Goal: Information Seeking & Learning: Learn about a topic

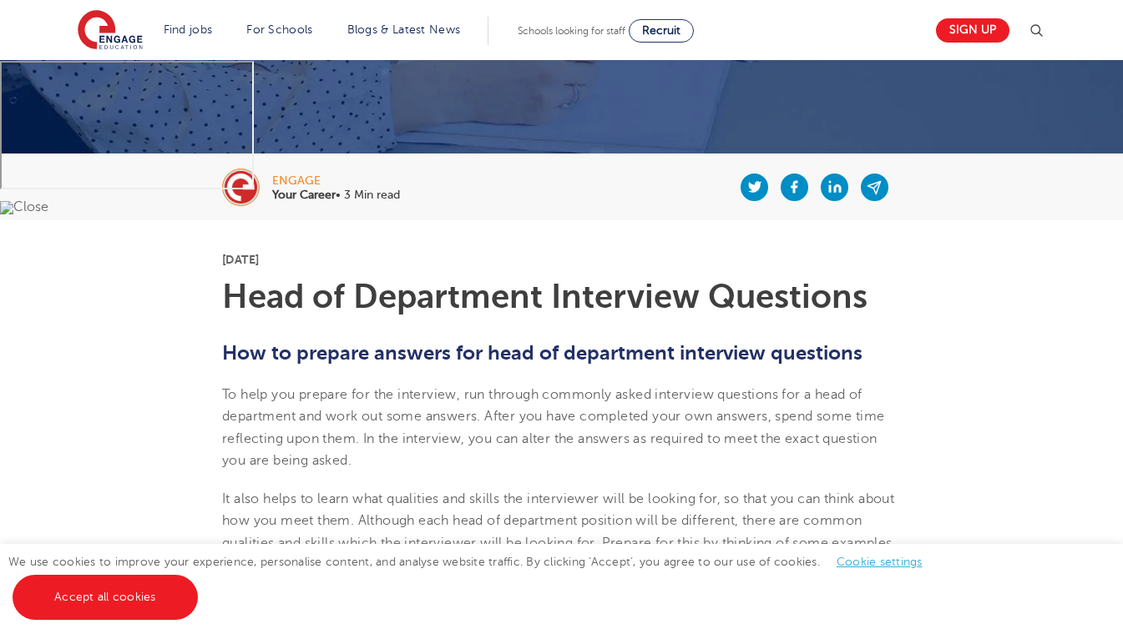
scroll to position [245, 0]
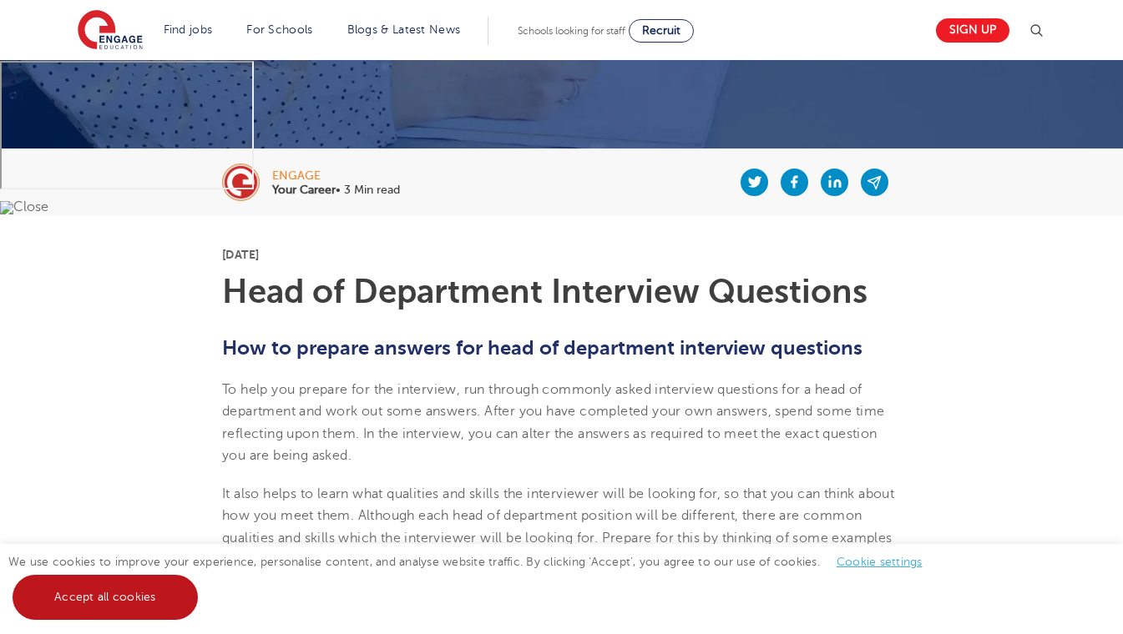
click at [169, 595] on link "Accept all cookies" at bounding box center [105, 597] width 185 height 45
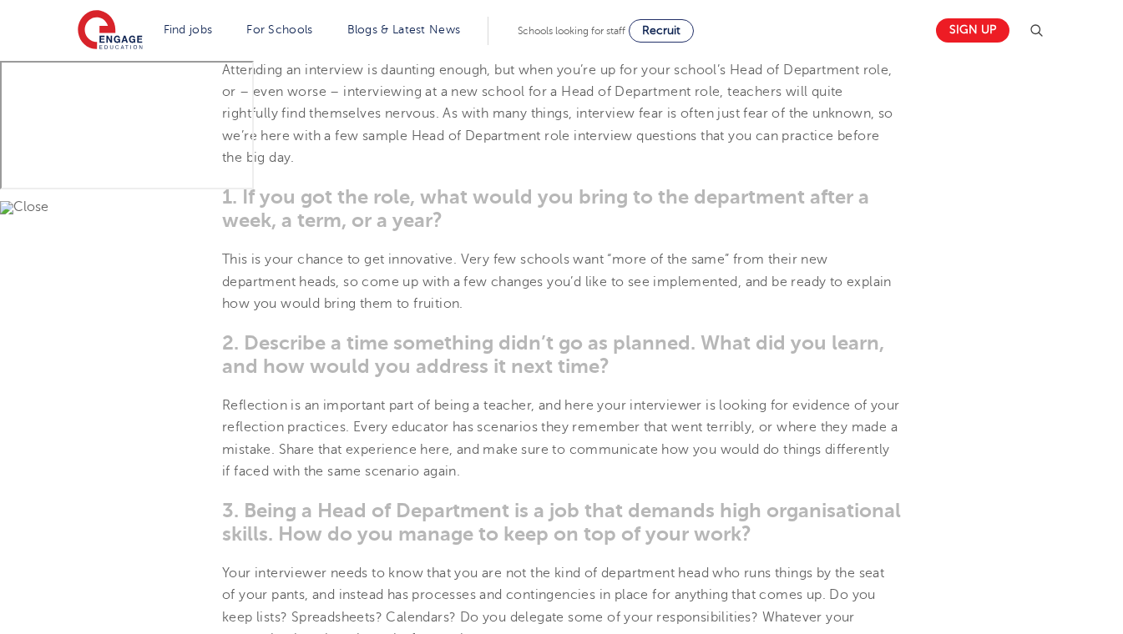
scroll to position [817, 0]
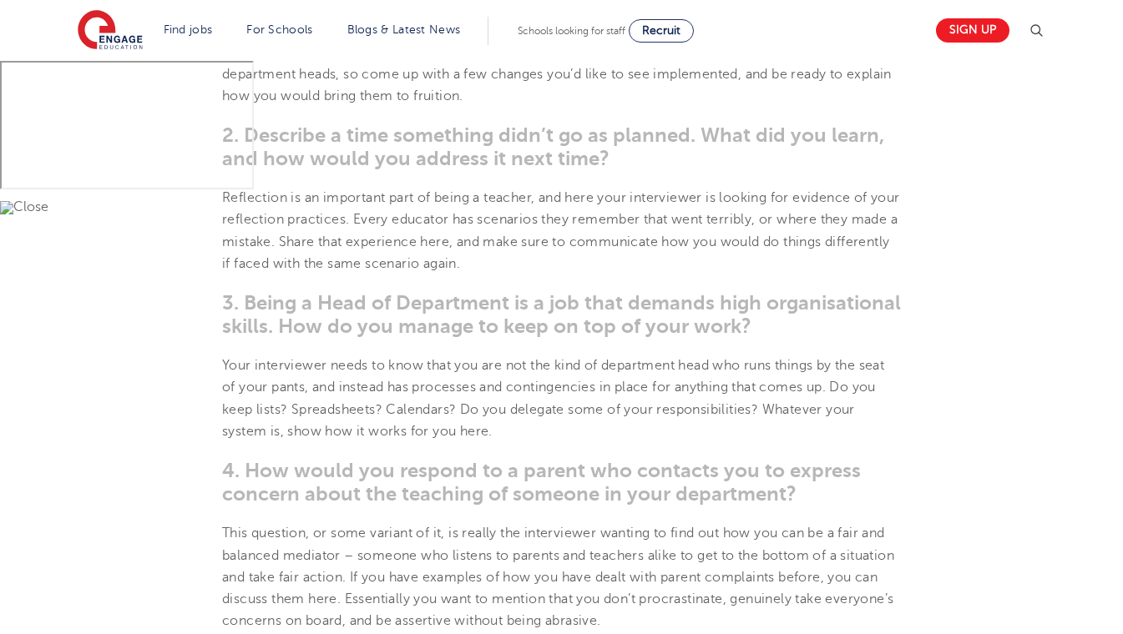
drag, startPoint x: 401, startPoint y: 418, endPoint x: 291, endPoint y: 273, distance: 182.3
click at [291, 273] on p "Reflection is an important part of being a teacher, and here your interviewer i…" at bounding box center [561, 231] width 679 height 88
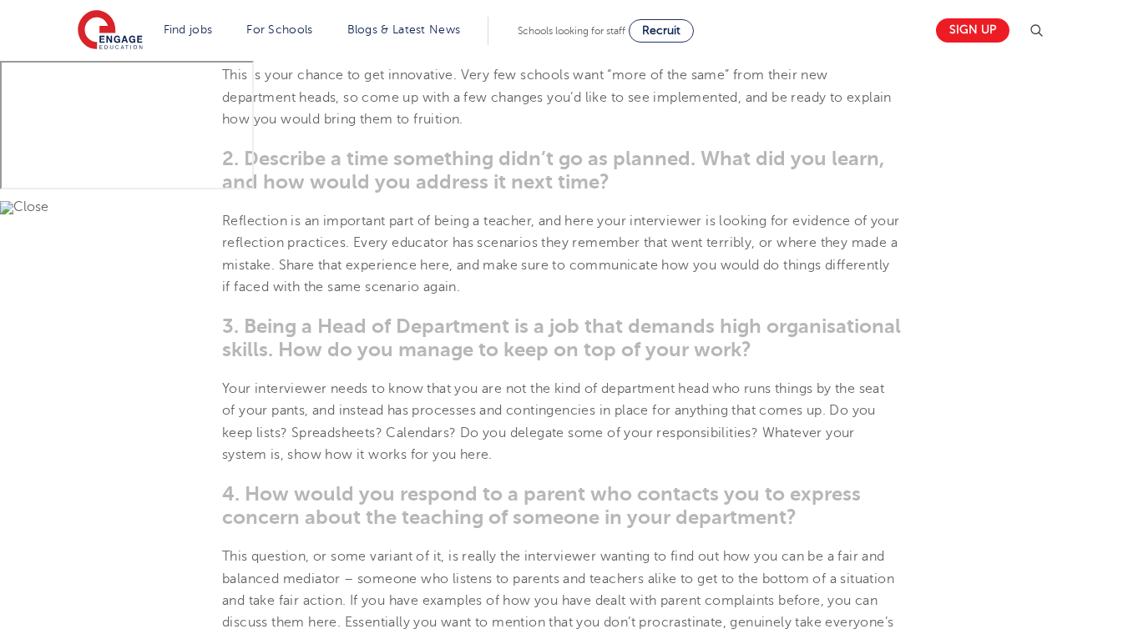
scroll to position [999, 0]
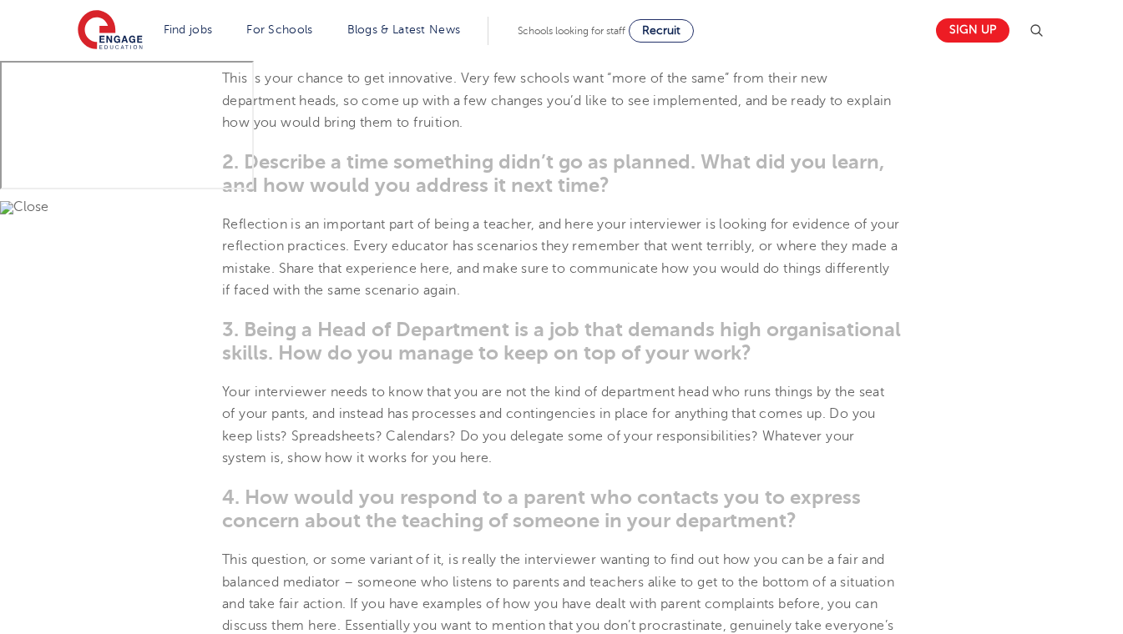
click at [271, 342] on span "3. Being a Head of Department is a job that demands high organisational skills.…" at bounding box center [561, 341] width 679 height 47
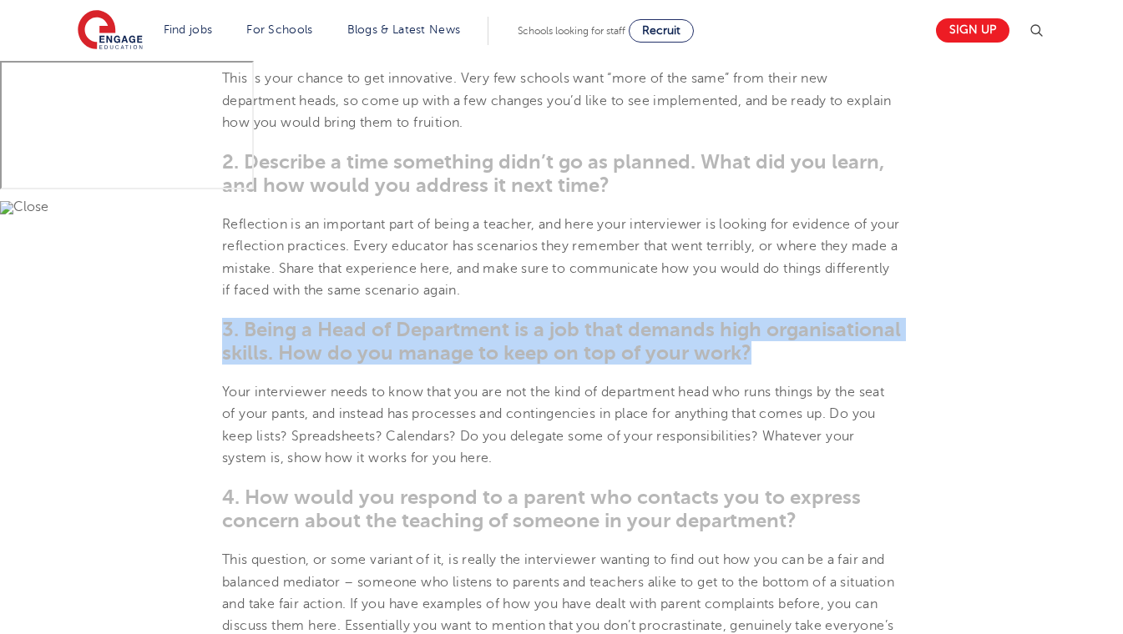
click at [271, 342] on span "3. Being a Head of Department is a job that demands high organisational skills.…" at bounding box center [561, 341] width 679 height 47
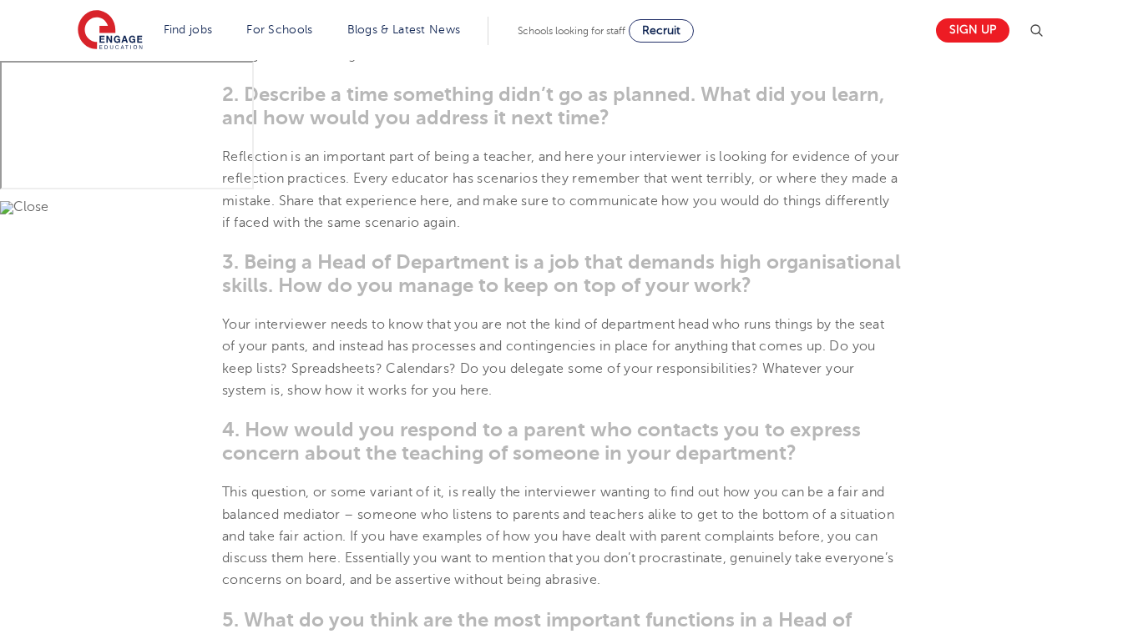
scroll to position [1081, 0]
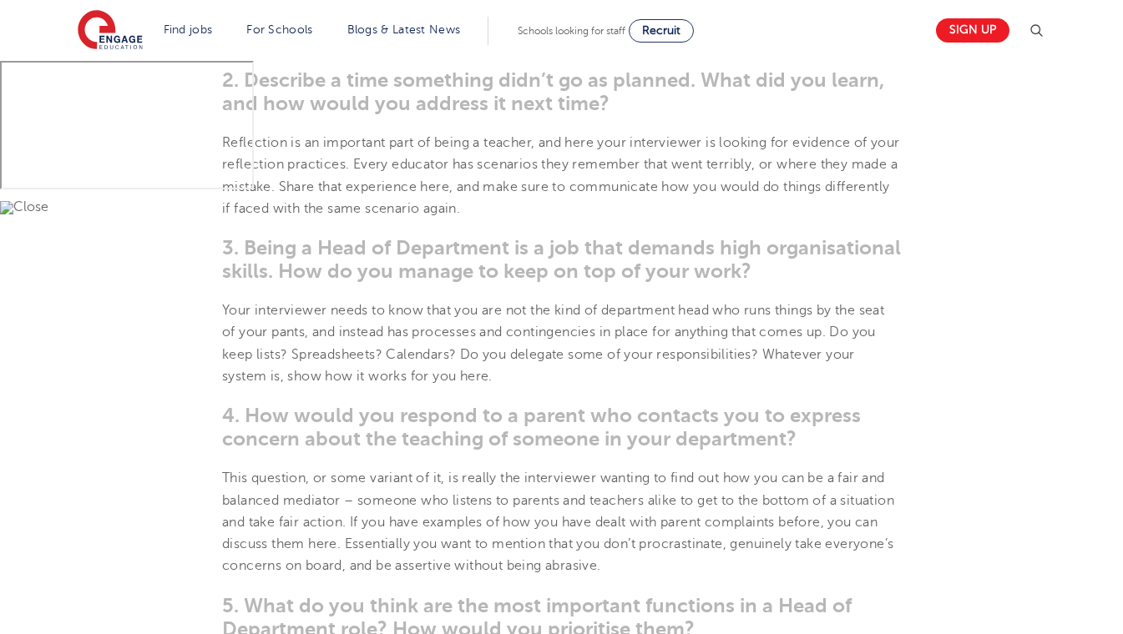
click at [233, 421] on span "4. How would you respond to a parent who contacts you to express concern about …" at bounding box center [541, 427] width 639 height 47
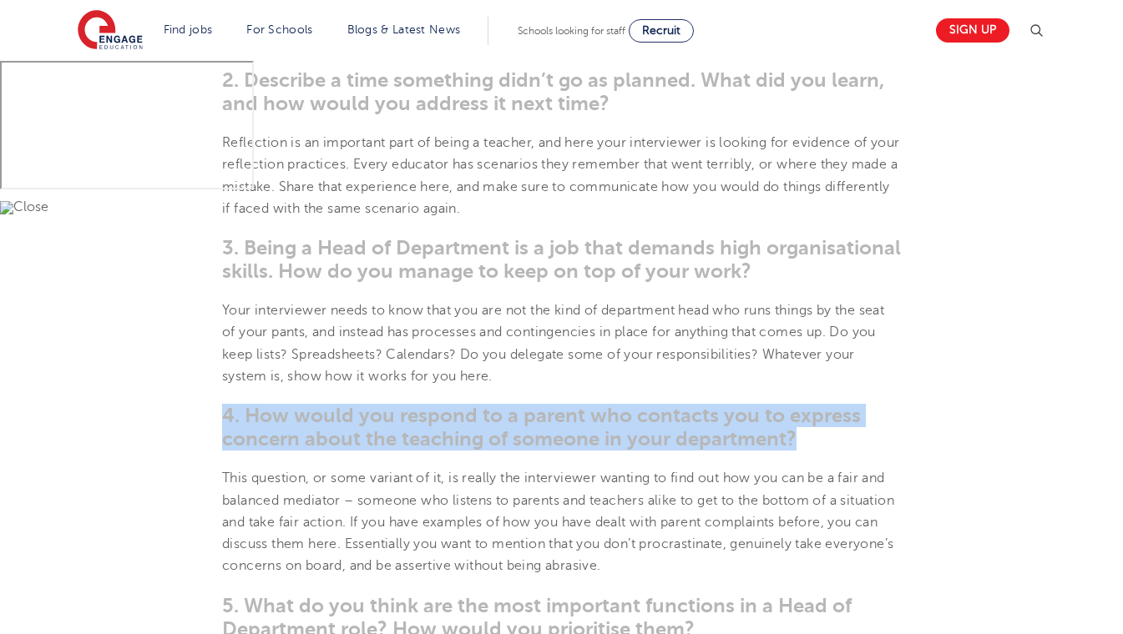
click at [233, 421] on span "4. How would you respond to a parent who contacts you to express concern about …" at bounding box center [541, 427] width 639 height 47
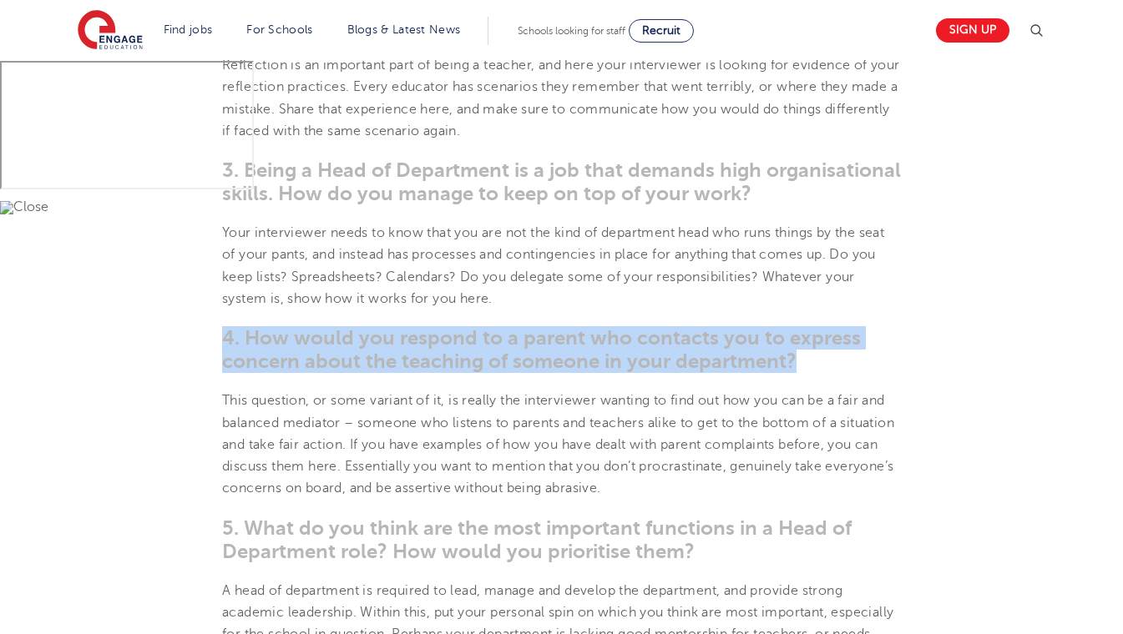
scroll to position [1160, 0]
click at [215, 374] on section "[DATE] Head of Department Interview Questions How to prepare answers for head o…" at bounding box center [561, 453] width 1013 height 2307
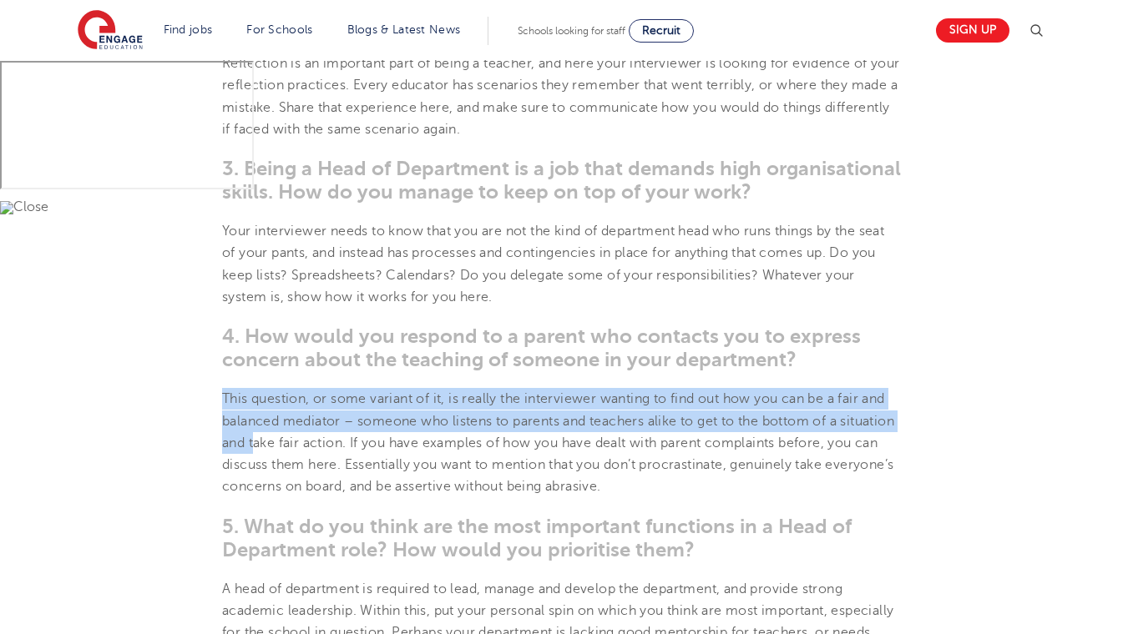
drag, startPoint x: 215, startPoint y: 394, endPoint x: 314, endPoint y: 432, distance: 106.2
click at [314, 432] on section "[DATE] Head of Department Interview Questions How to prepare answers for head o…" at bounding box center [561, 453] width 1013 height 2307
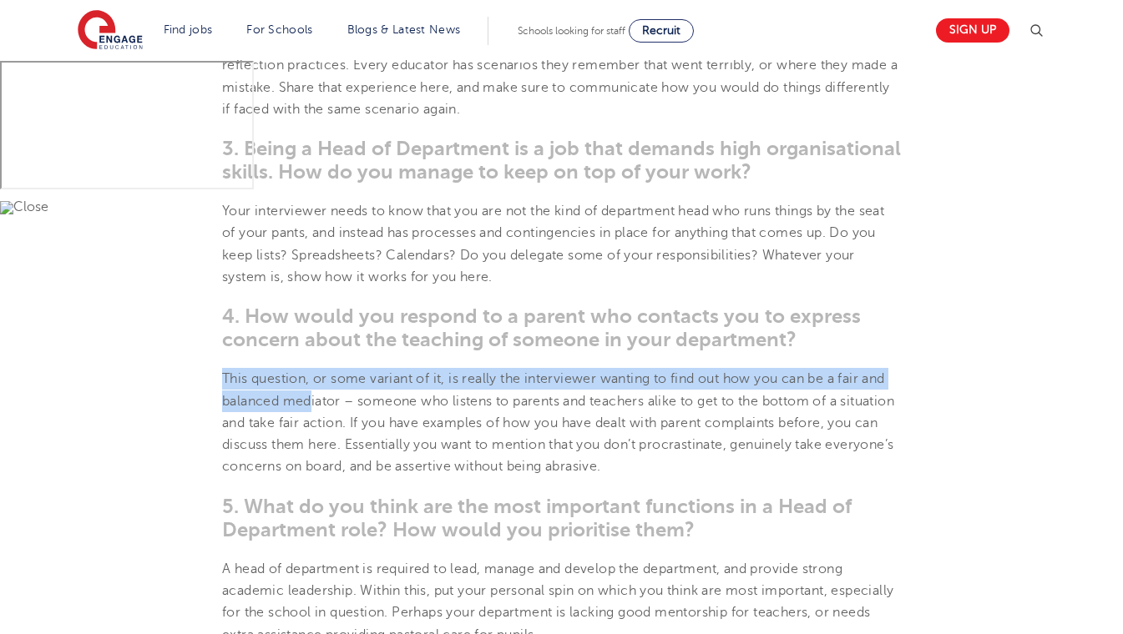
scroll to position [1182, 0]
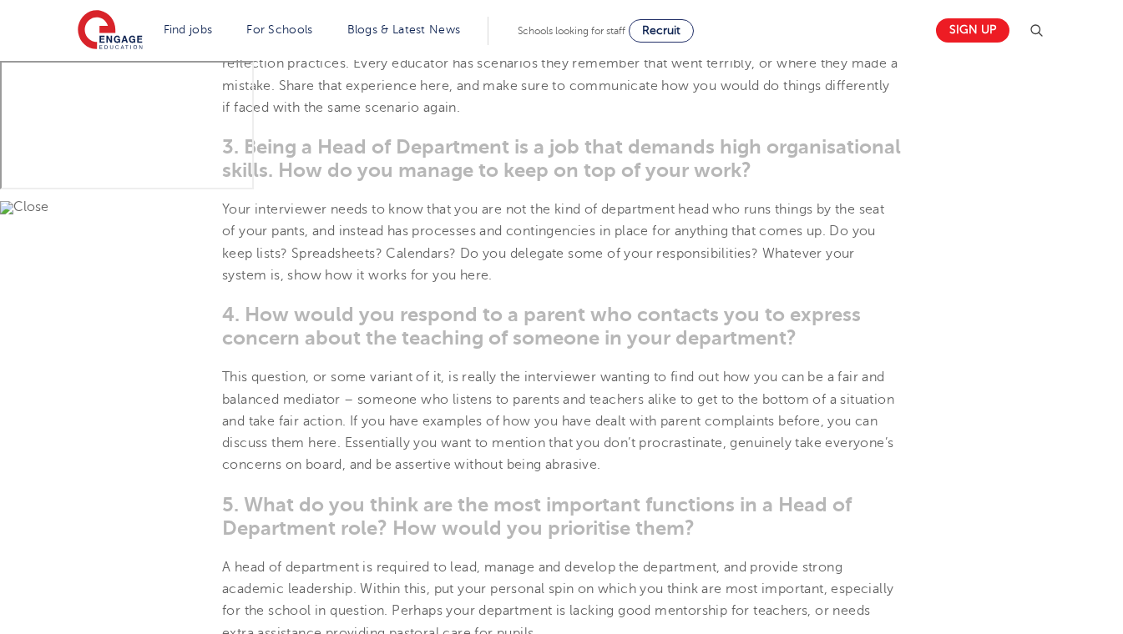
click at [314, 432] on p "This question, or some variant of it, is really the interviewer wanting to find…" at bounding box center [561, 421] width 679 height 109
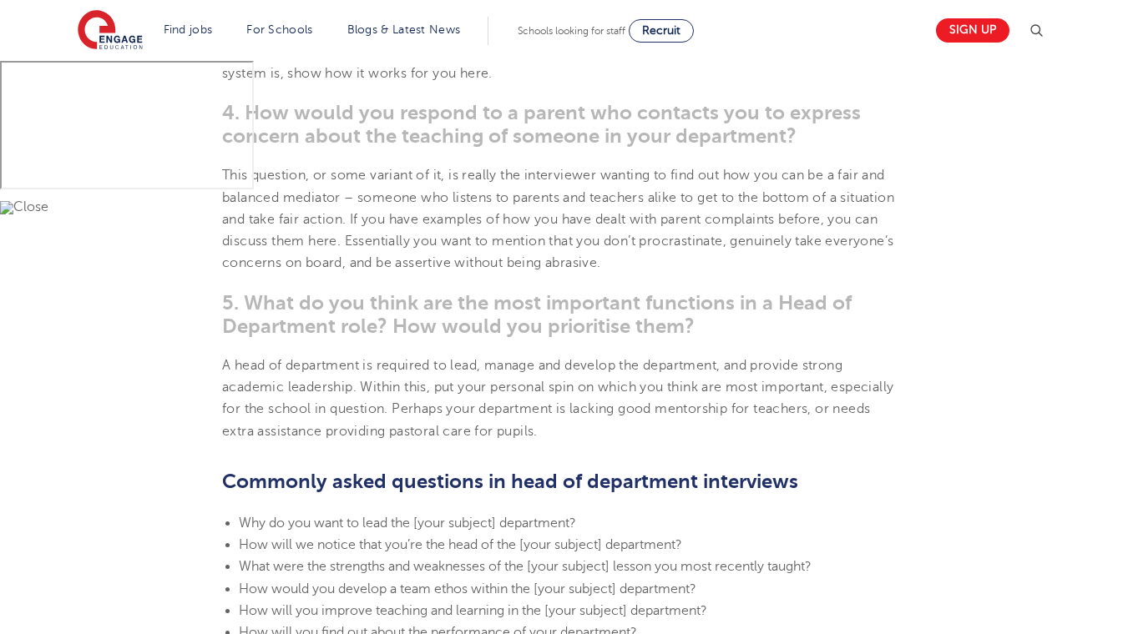
scroll to position [1385, 0]
click at [295, 344] on section "[DATE] Head of Department Interview Questions How to prepare answers for head o…" at bounding box center [561, 229] width 1013 height 2307
drag, startPoint x: 295, startPoint y: 344, endPoint x: 230, endPoint y: 286, distance: 86.3
click at [230, 286] on section "[DATE] Head of Department Interview Questions How to prepare answers for head o…" at bounding box center [561, 229] width 1013 height 2307
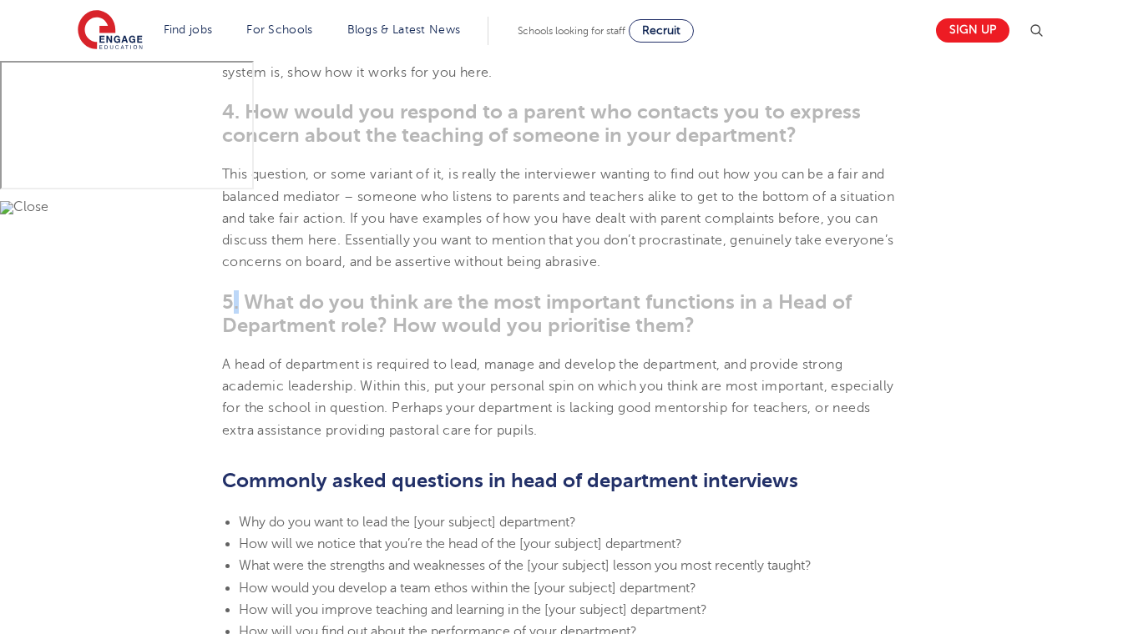
click at [230, 286] on section "[DATE] Head of Department Interview Questions How to prepare answers for head o…" at bounding box center [561, 229] width 1013 height 2307
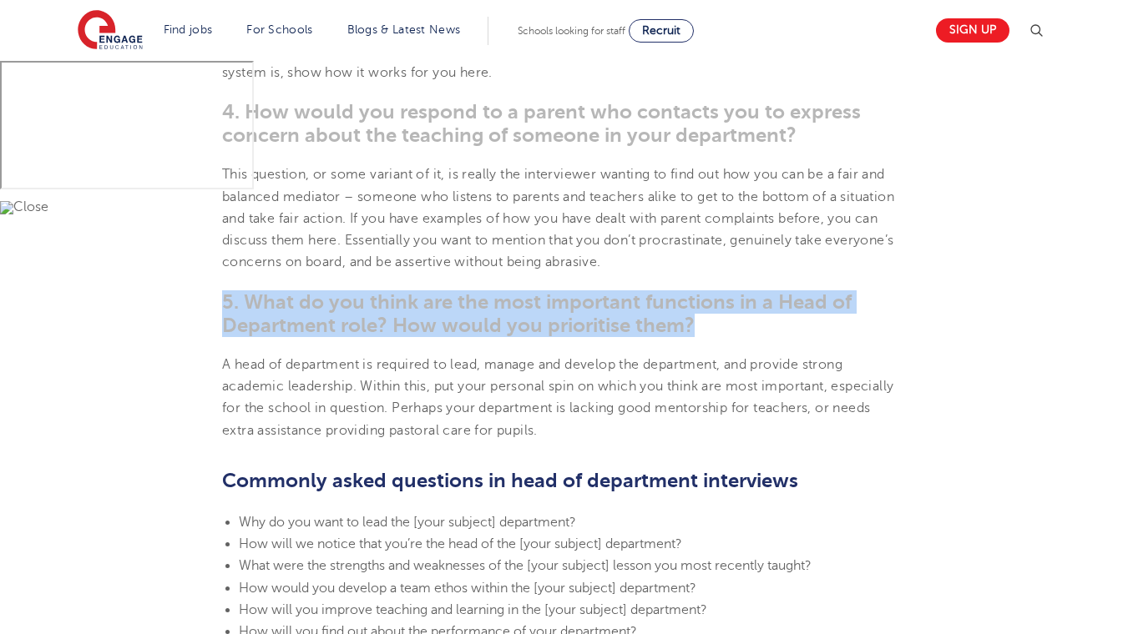
drag, startPoint x: 230, startPoint y: 286, endPoint x: 189, endPoint y: 326, distance: 57.9
click at [189, 326] on section "[DATE] Head of Department Interview Questions How to prepare answers for head o…" at bounding box center [561, 229] width 1013 height 2307
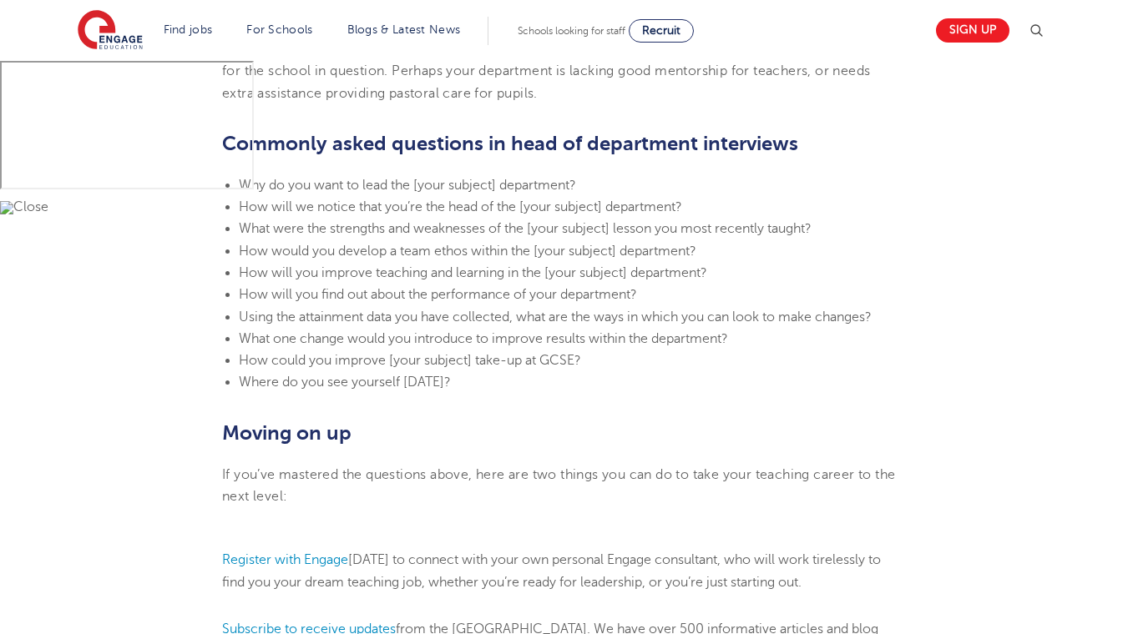
scroll to position [1723, 0]
click at [351, 260] on li "How would you develop a team ethos within the [your subject] department?" at bounding box center [570, 251] width 662 height 22
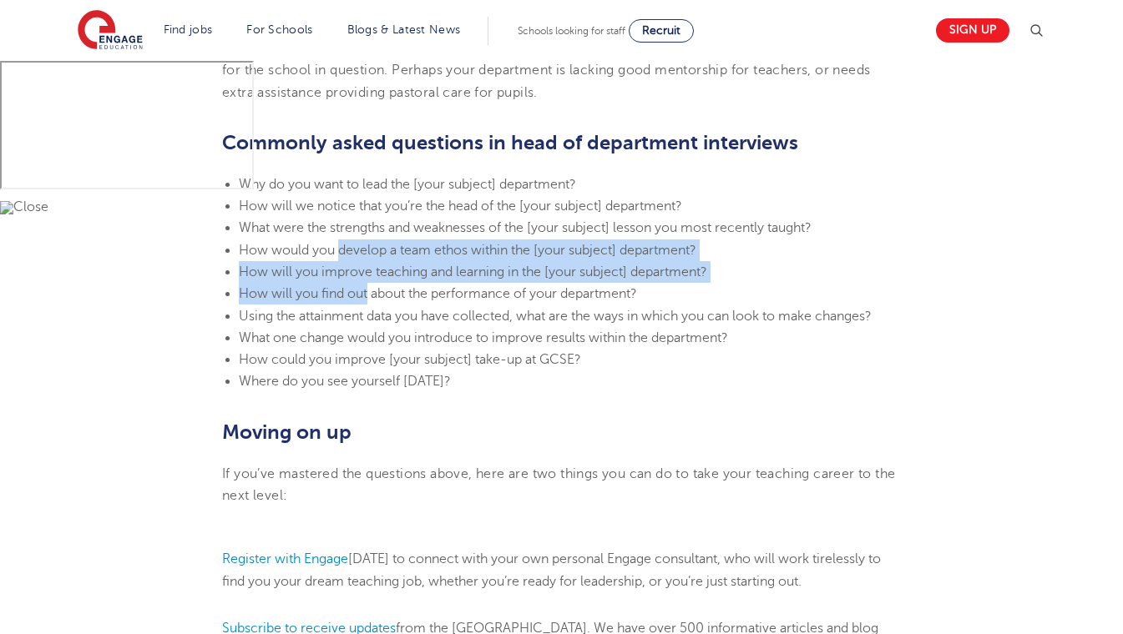
drag, startPoint x: 351, startPoint y: 260, endPoint x: 349, endPoint y: 294, distance: 34.3
click at [349, 294] on ul "Why do you want to lead the [your subject] department? How will we notice that …" at bounding box center [561, 284] width 679 height 220
click at [349, 294] on span "How will you find out about the performance of your department?" at bounding box center [438, 293] width 398 height 15
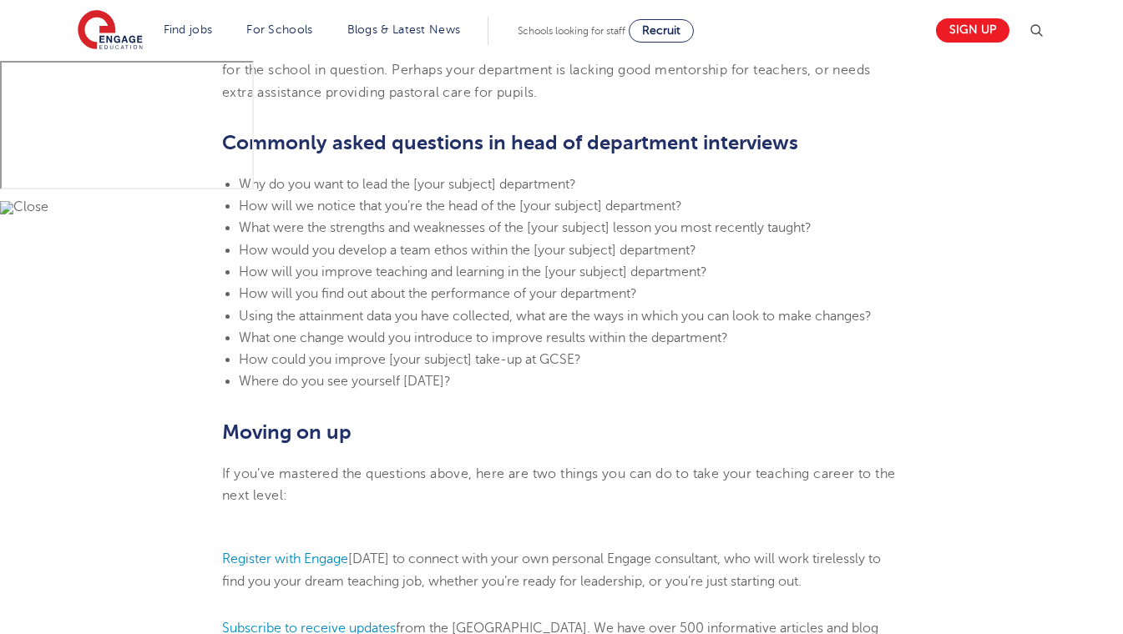
drag, startPoint x: 349, startPoint y: 294, endPoint x: 344, endPoint y: 363, distance: 69.5
click at [344, 363] on span "How could you improve [your subject] take-up at GCSE?" at bounding box center [410, 359] width 342 height 15
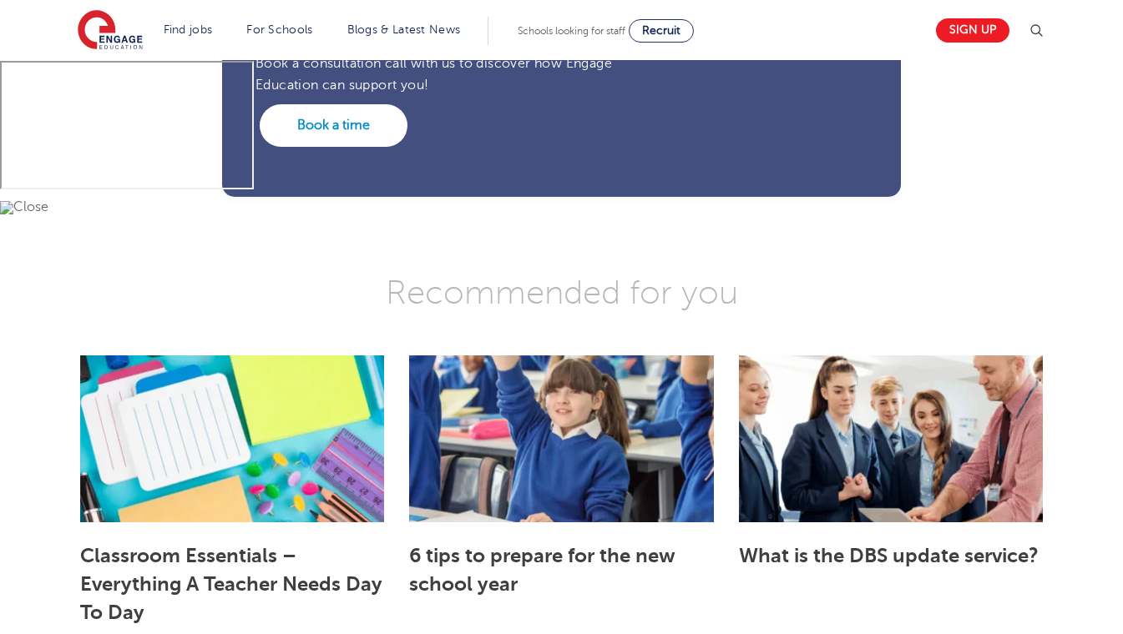
scroll to position [2553, 0]
